Goal: Transaction & Acquisition: Purchase product/service

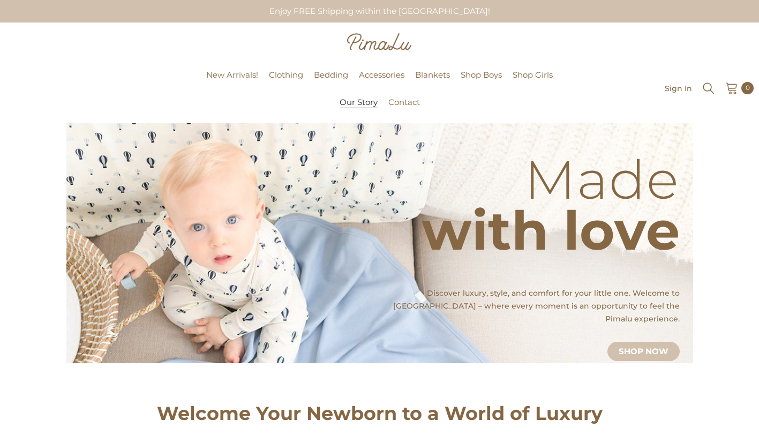
click at [348, 104] on span "Our Story" at bounding box center [358, 102] width 38 height 11
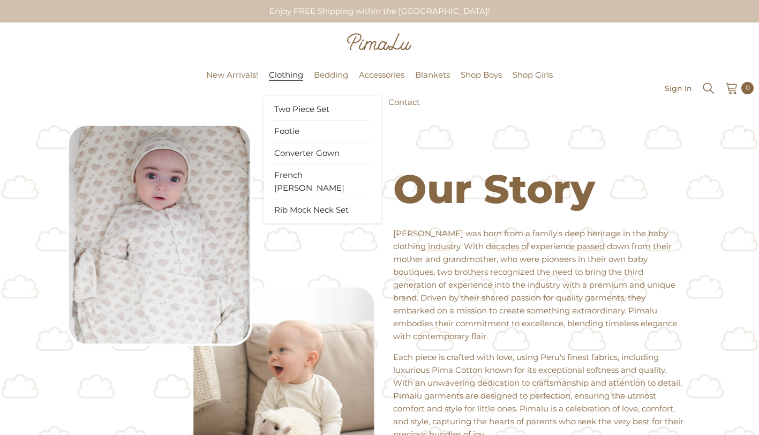
click at [283, 79] on span "Clothing" at bounding box center [286, 75] width 34 height 11
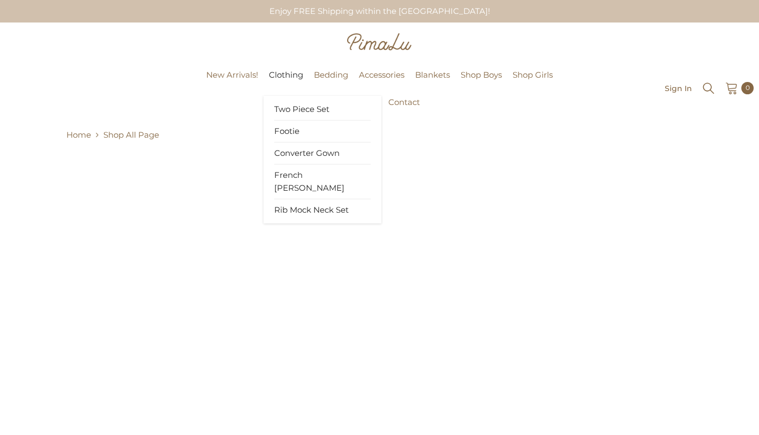
click at [301, 130] on link "Footie" at bounding box center [322, 131] width 96 height 22
click at [342, 102] on span "Our Story" at bounding box center [358, 102] width 38 height 11
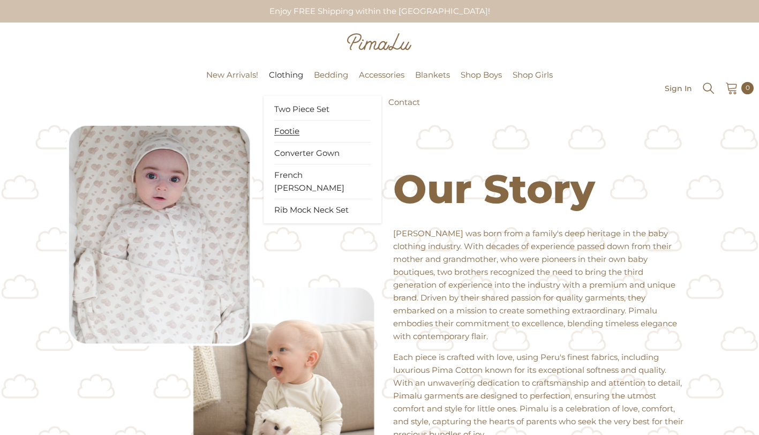
click at [282, 131] on span "Footie" at bounding box center [286, 131] width 25 height 11
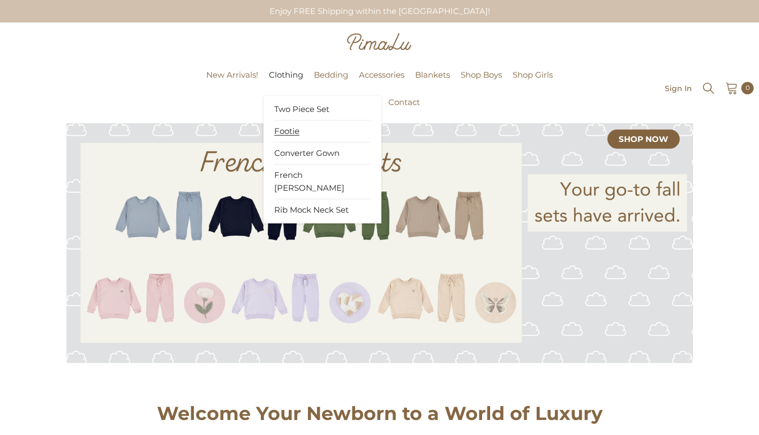
click at [295, 128] on span "Footie" at bounding box center [286, 131] width 25 height 11
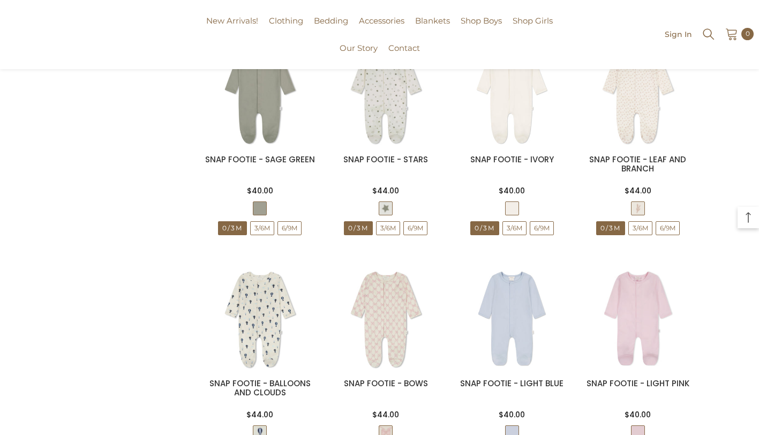
scroll to position [847, 0]
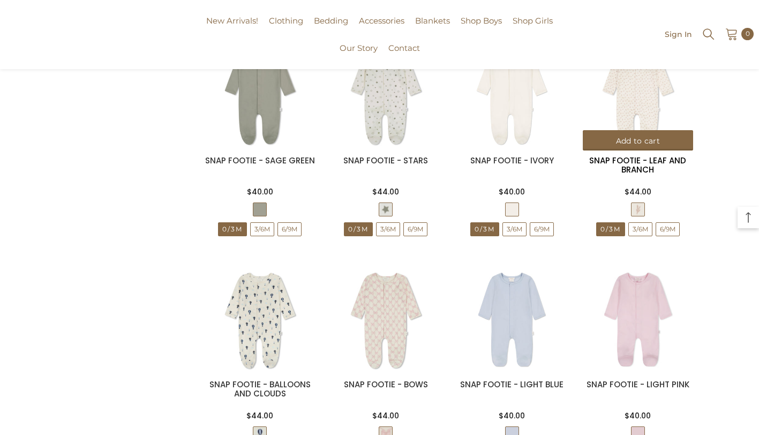
click at [662, 165] on link "SNAP FOOTIE - LEAF AND BRANCH" at bounding box center [637, 165] width 97 height 20
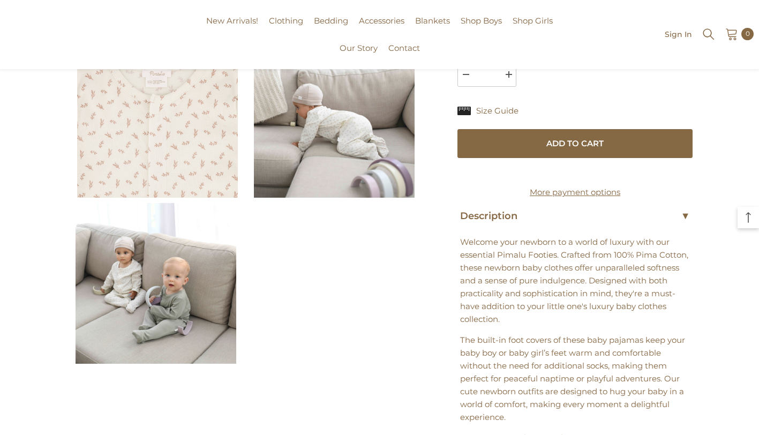
scroll to position [458, 0]
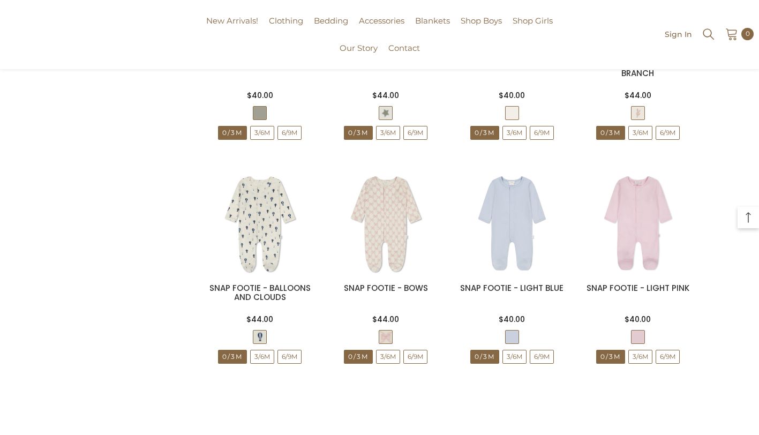
scroll to position [950, 0]
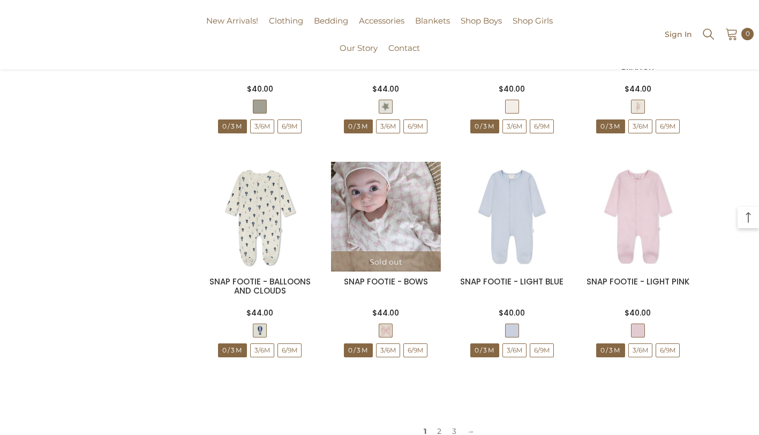
click at [396, 230] on img at bounding box center [386, 217] width 110 height 110
